Goal: Find specific page/section: Find specific page/section

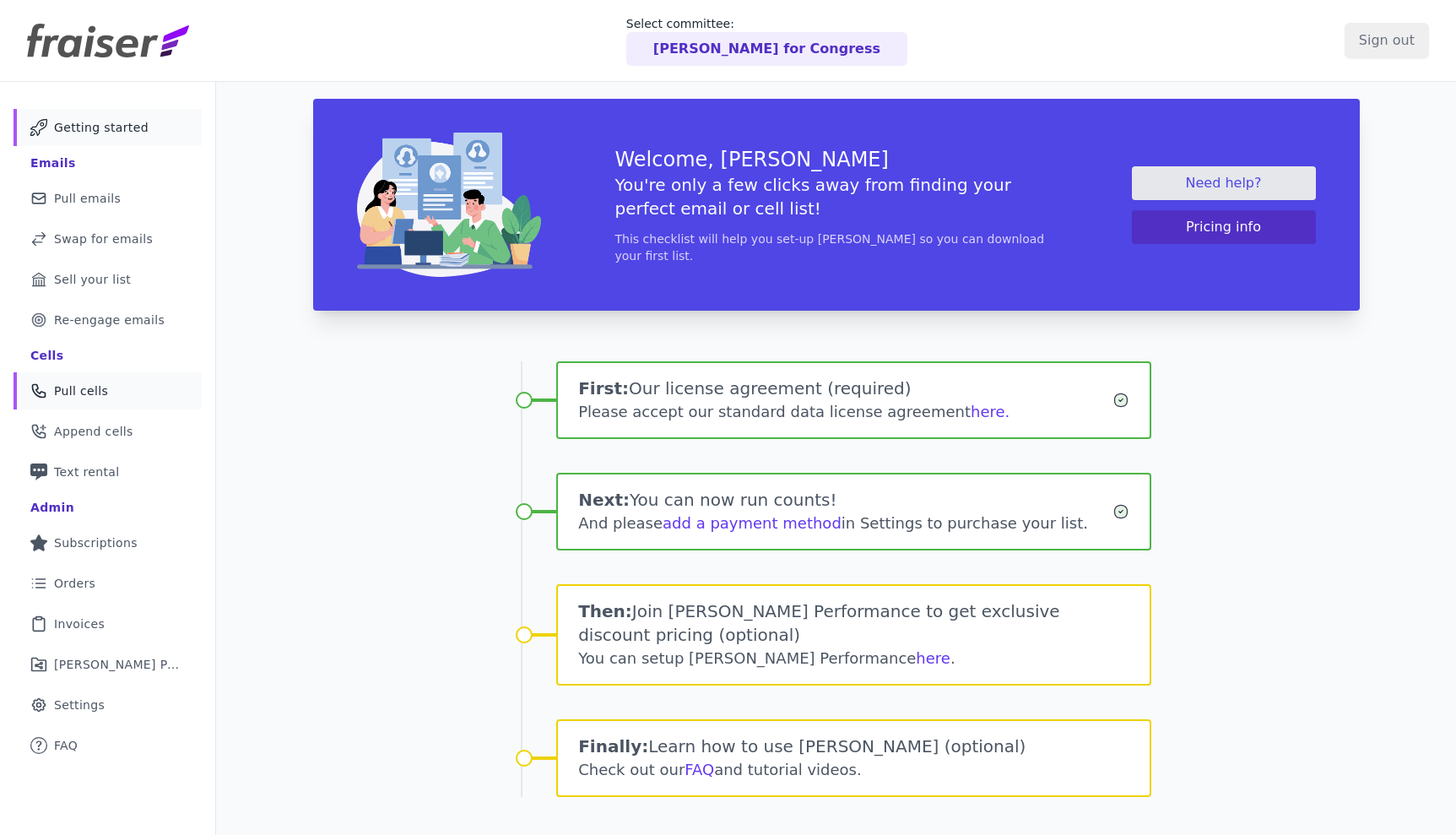
scroll to position [82, 0]
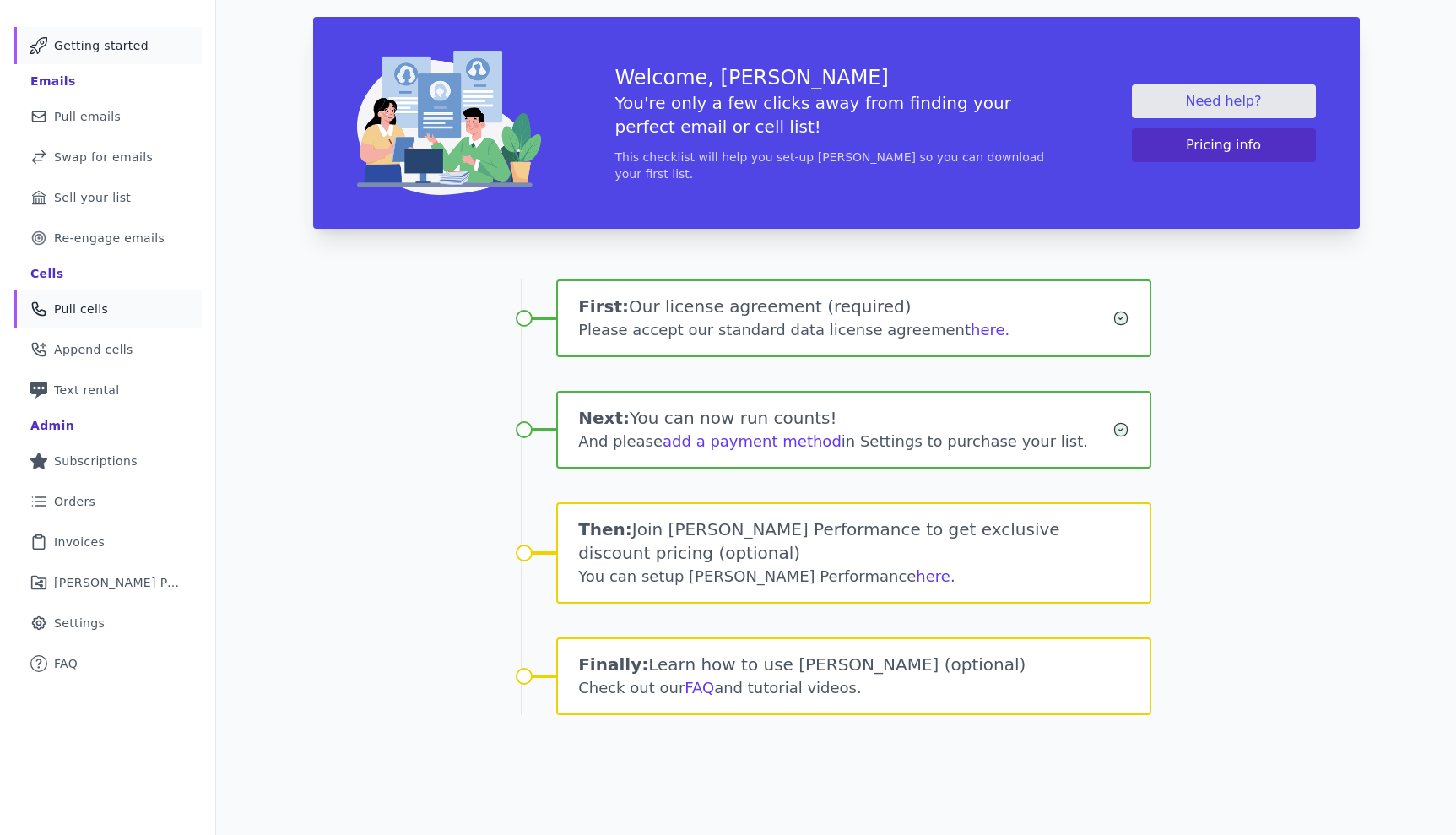
click at [126, 311] on link "Phone Icon Outline of a phone Pull cells" at bounding box center [107, 309] width 188 height 37
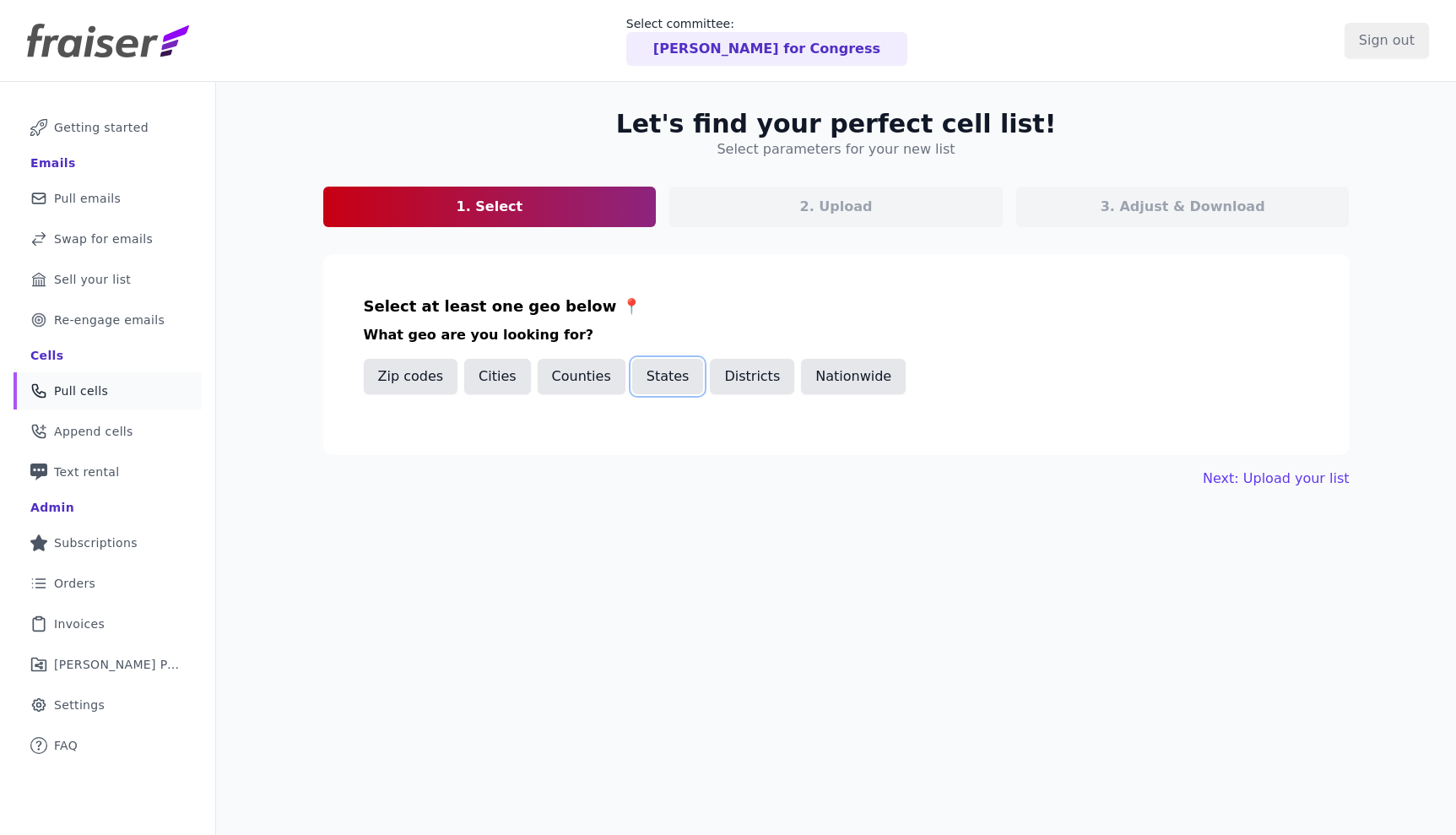
click at [659, 373] on button "States" at bounding box center [668, 376] width 71 height 36
click at [607, 430] on input "text" at bounding box center [843, 434] width 931 height 21
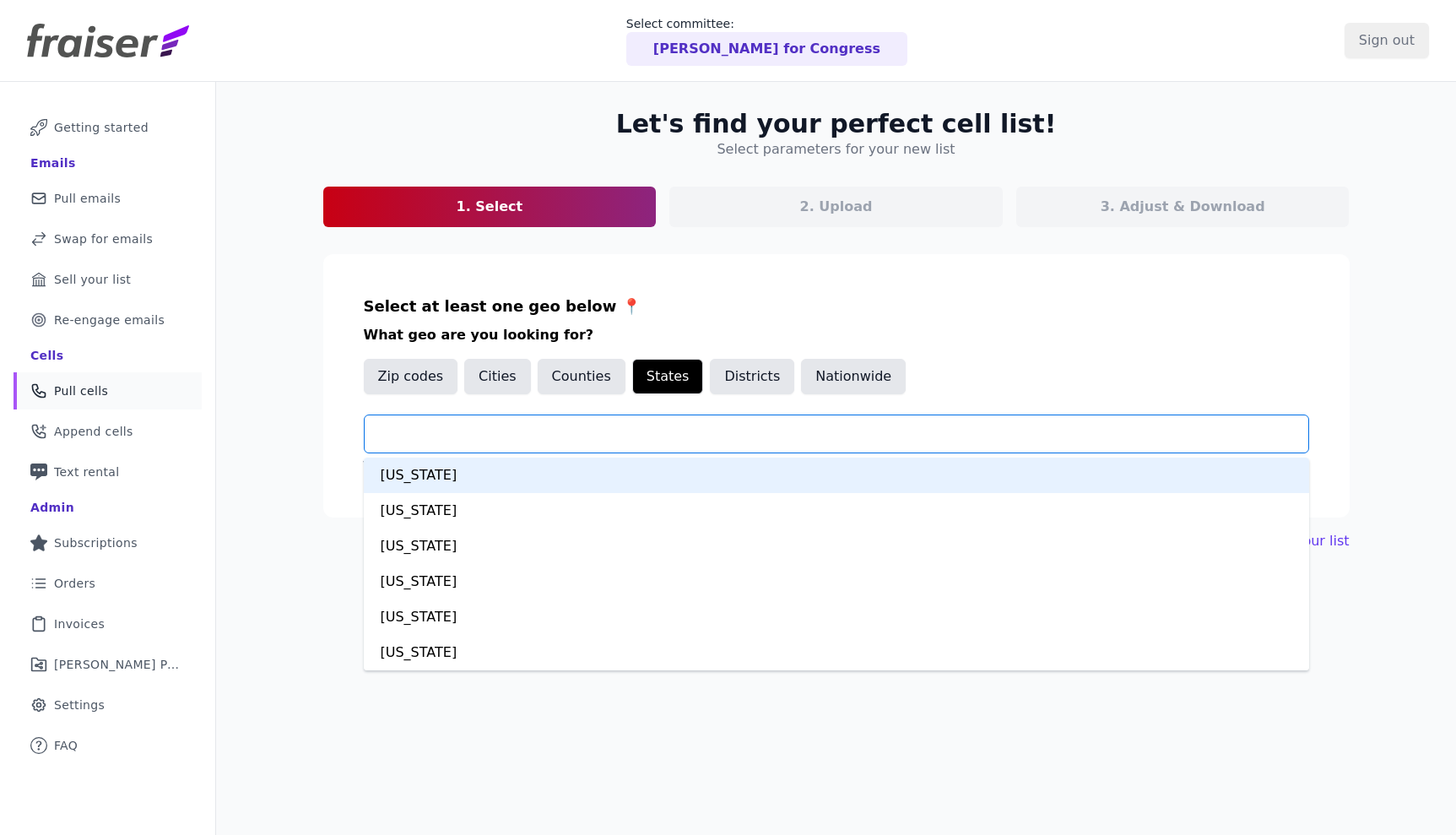
type input "*"
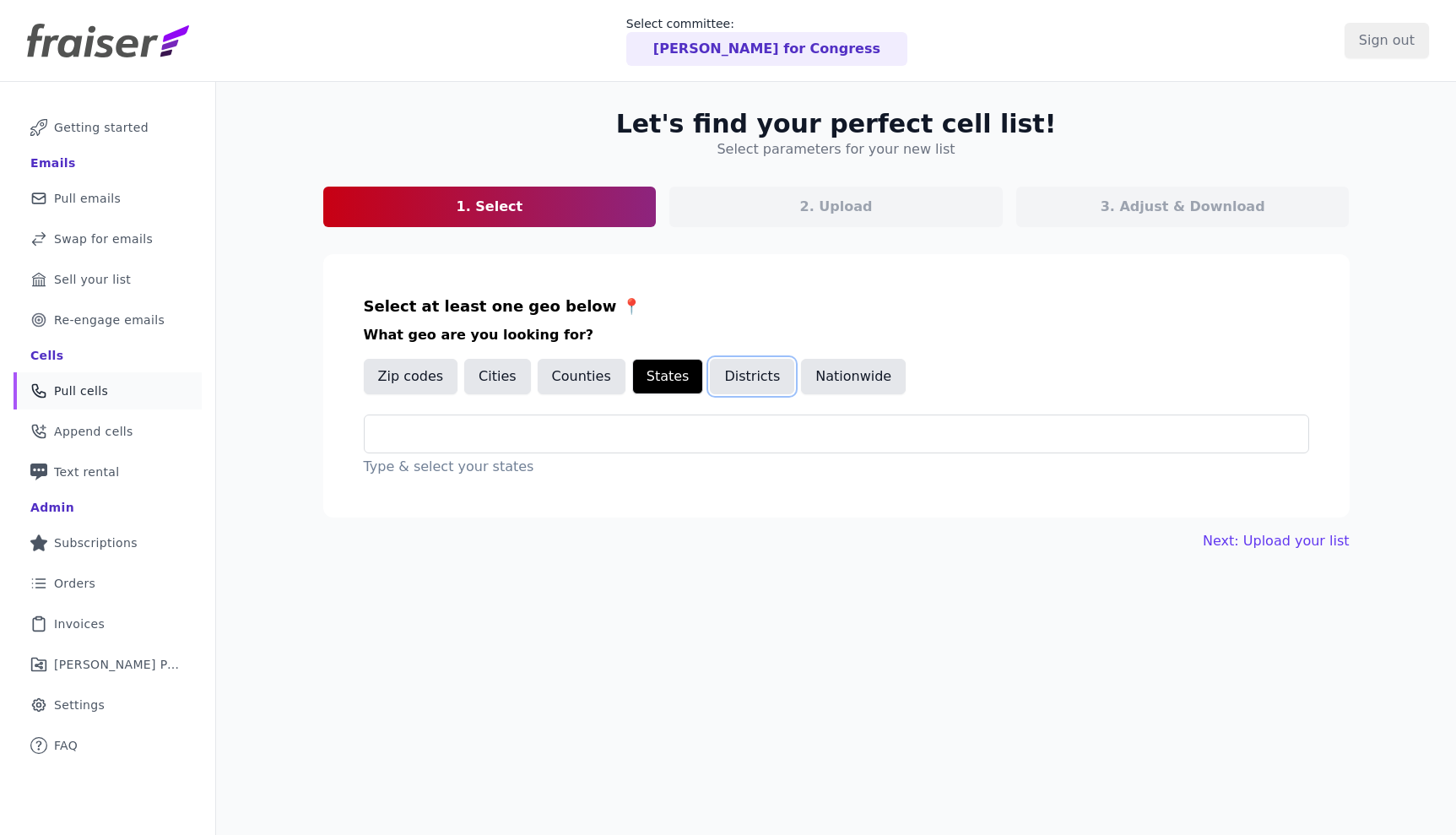
click at [727, 383] on button "Districts" at bounding box center [752, 376] width 85 height 36
click at [680, 422] on div at bounding box center [843, 434] width 931 height 37
